Goal: Information Seeking & Learning: Learn about a topic

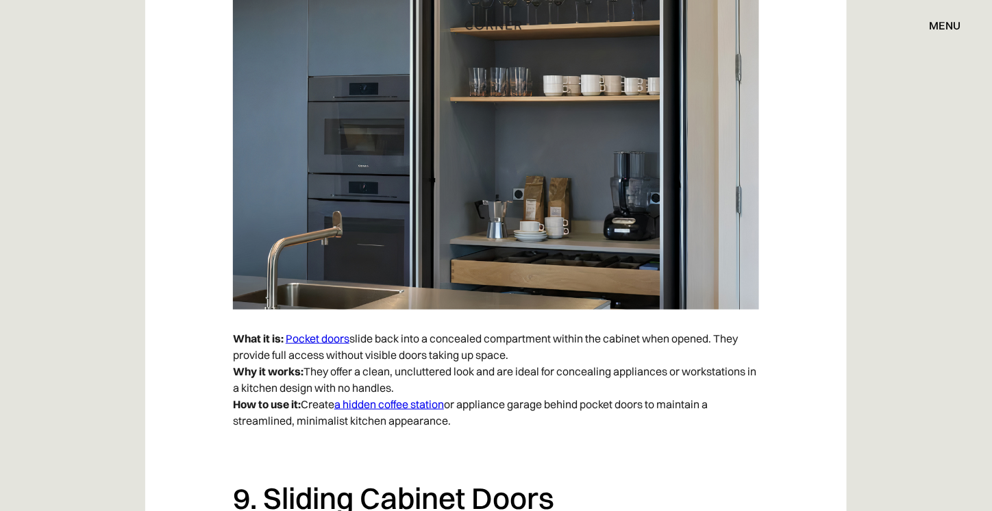
scroll to position [5480, 0]
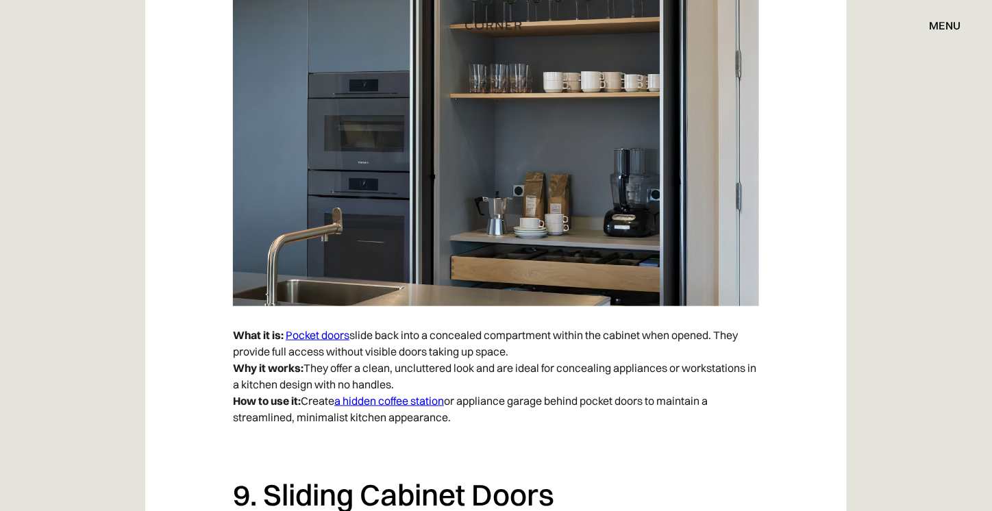
click at [326, 335] on link "Pocket doors" at bounding box center [318, 335] width 64 height 14
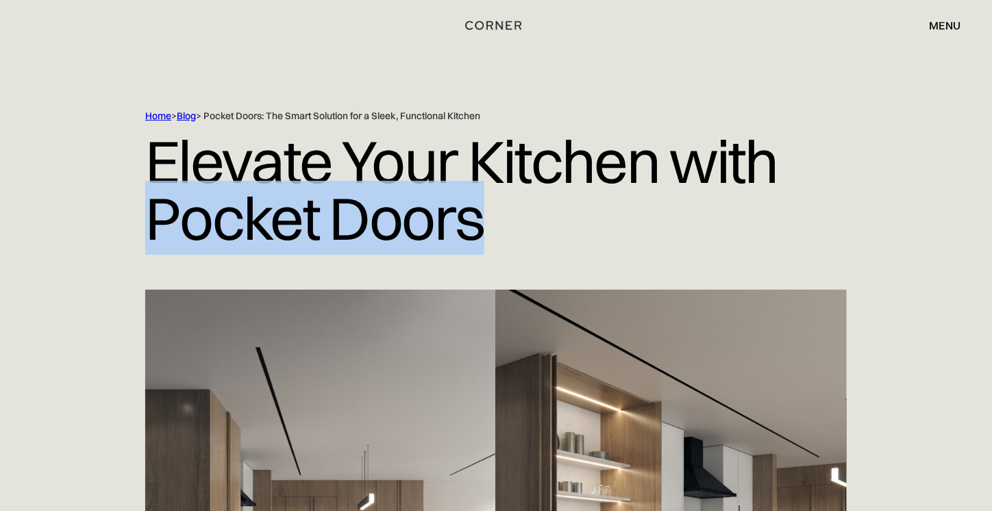
drag, startPoint x: 497, startPoint y: 224, endPoint x: 120, endPoint y: 235, distance: 377.6
click at [145, 228] on div "Home > Blog > Pocket Doors: The Smart Solution for a Sleek, Functional Kitchen …" at bounding box center [496, 200] width 877 height 180
click at [105, 240] on div "Home > Blog > Pocket Doors: The Smart Solution for a Sleek, Functional Kitchen …" at bounding box center [496, 200] width 877 height 180
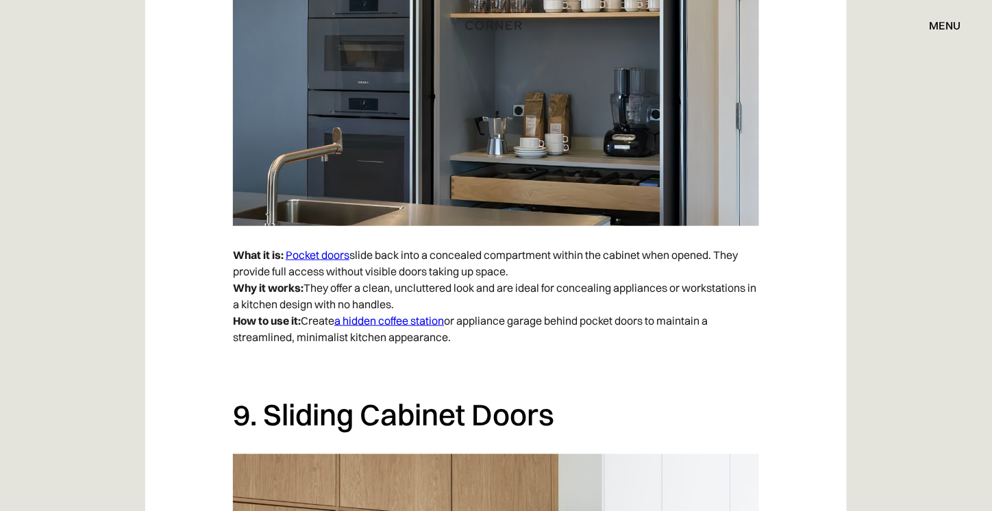
scroll to position [5561, 0]
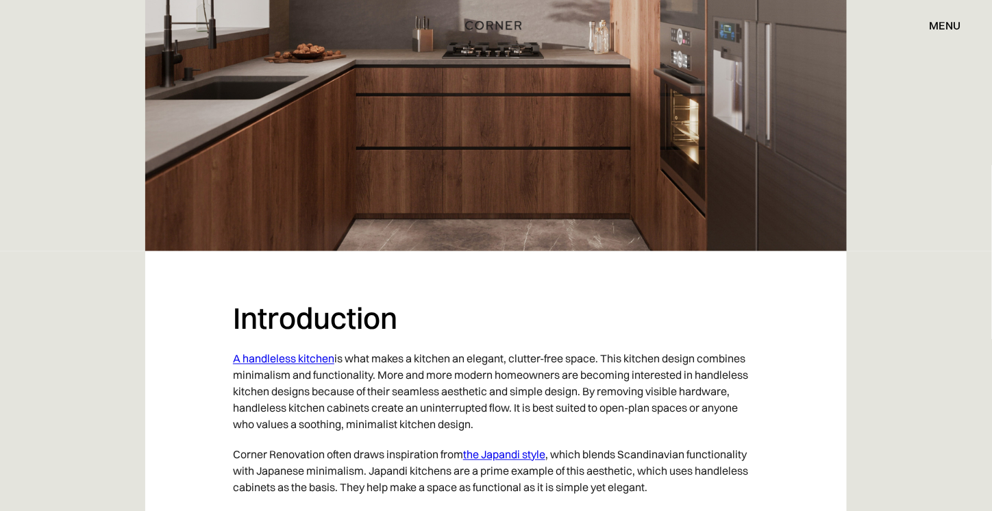
scroll to position [548, 0]
